Goal: Transaction & Acquisition: Purchase product/service

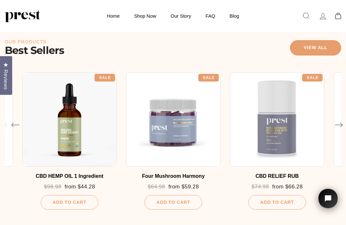
scroll to position [300, 0]
click at [72, 131] on div at bounding box center [69, 119] width 94 height 94
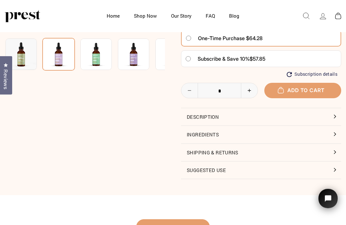
scroll to position [158, 0]
click at [323, 112] on button "Description" at bounding box center [261, 116] width 160 height 17
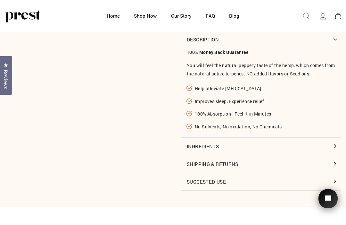
scroll to position [237, 0]
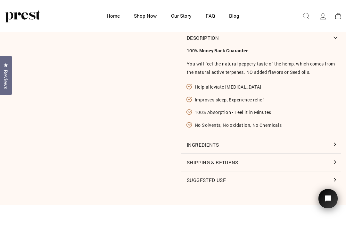
click at [330, 137] on button "Ingredients" at bounding box center [261, 144] width 160 height 17
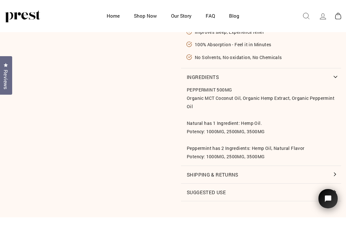
scroll to position [305, 0]
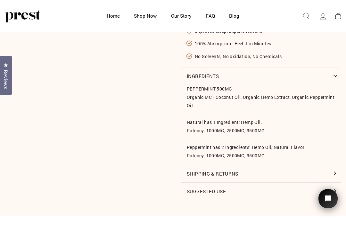
click at [335, 186] on button "Suggested Use" at bounding box center [261, 190] width 160 height 17
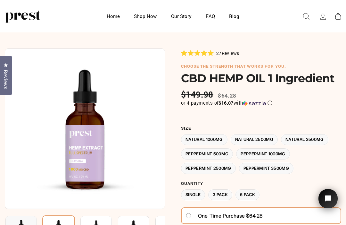
scroll to position [0, 0]
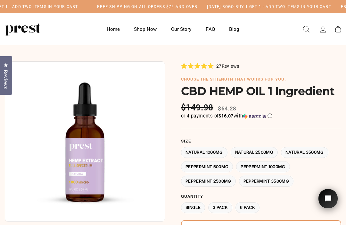
click at [223, 206] on label "3 Pack" at bounding box center [220, 207] width 24 height 11
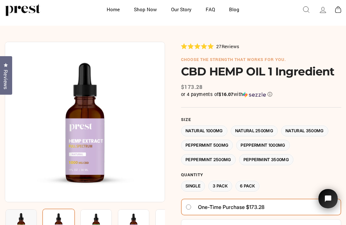
scroll to position [19, 0]
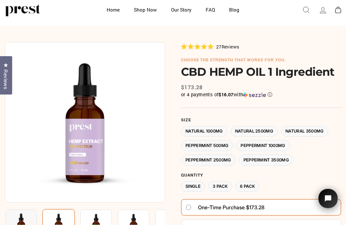
click at [233, 44] on span "Reviews" at bounding box center [231, 47] width 18 height 6
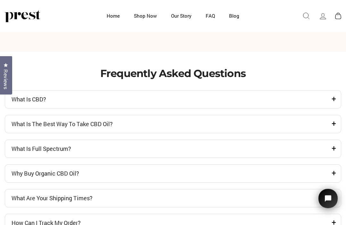
scroll to position [1759, 0]
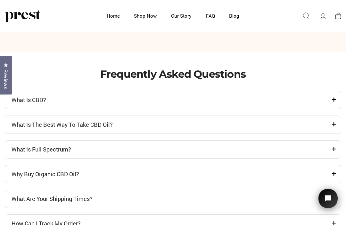
click at [334, 104] on icon at bounding box center [334, 100] width 4 height 8
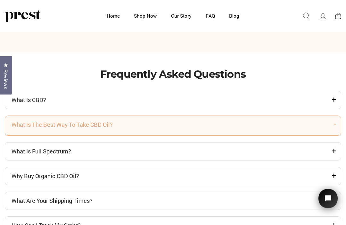
scroll to position [1760, 0]
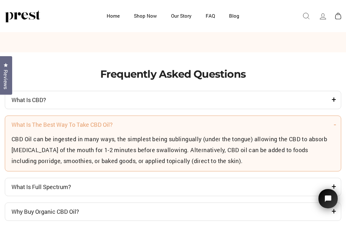
click at [328, 103] on h4 "What is CBD?" at bounding box center [170, 100] width 317 height 8
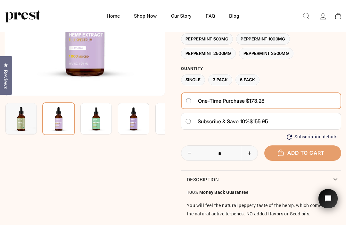
scroll to position [93, 0]
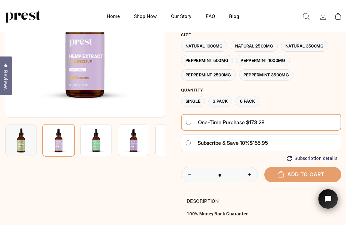
click at [302, 173] on button "Add to cart" at bounding box center [302, 173] width 77 height 15
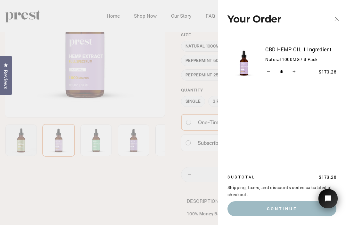
click at [257, 216] on button "Continue" at bounding box center [282, 208] width 109 height 15
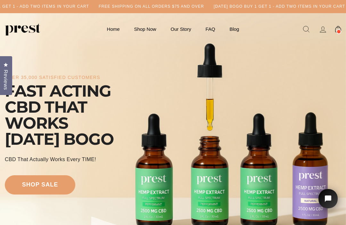
click at [337, 27] on icon at bounding box center [338, 29] width 6 height 6
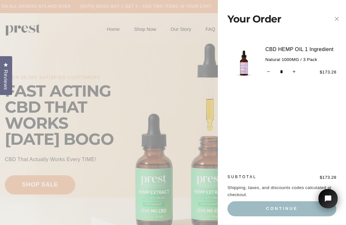
click at [279, 208] on button "Continue" at bounding box center [282, 208] width 109 height 15
click at [296, 70] on icon "Increase item quantity by one" at bounding box center [294, 71] width 3 height 3
type input "*"
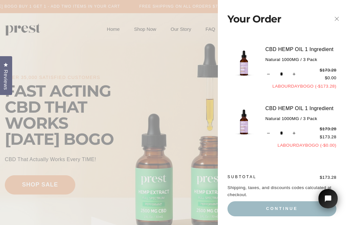
click at [259, 212] on button "Continue" at bounding box center [282, 208] width 109 height 15
